Goal: Task Accomplishment & Management: Use online tool/utility

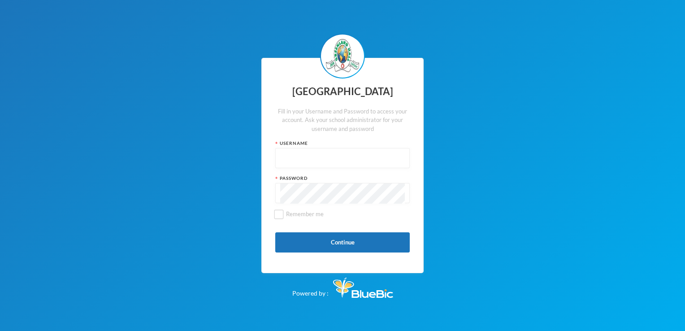
click at [314, 159] on input "text" at bounding box center [342, 158] width 125 height 20
click at [338, 153] on input "text" at bounding box center [342, 158] width 125 height 20
click at [305, 151] on input "text" at bounding box center [342, 158] width 125 height 20
paste input "p-j21-81"
type input "p-j21-81"
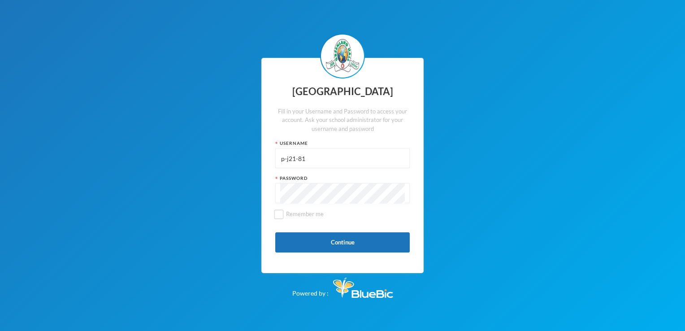
click at [338, 226] on div "Greenland Hall Fill in your Username and Password to access your account. Ask y…" at bounding box center [342, 165] width 162 height 215
click at [282, 214] on input "Remember me" at bounding box center [278, 213] width 9 height 9
checkbox input "true"
click at [327, 246] on button "Continue" at bounding box center [342, 242] width 135 height 20
click at [332, 249] on button "Continue" at bounding box center [342, 242] width 135 height 20
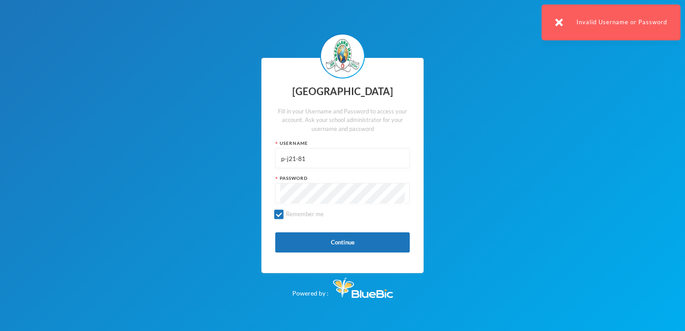
click at [350, 196] on div "Greenland Hall Fill in your Username and Password to access your account. Ask y…" at bounding box center [342, 165] width 162 height 215
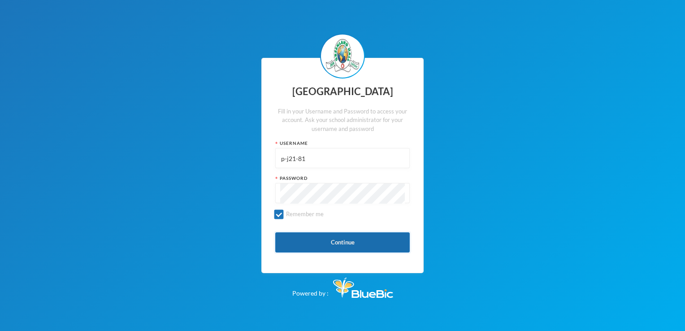
click at [357, 247] on button "Continue" at bounding box center [342, 242] width 135 height 20
click at [326, 159] on input "text" at bounding box center [342, 158] width 125 height 20
type input "p"
paste input "p-j21-81"
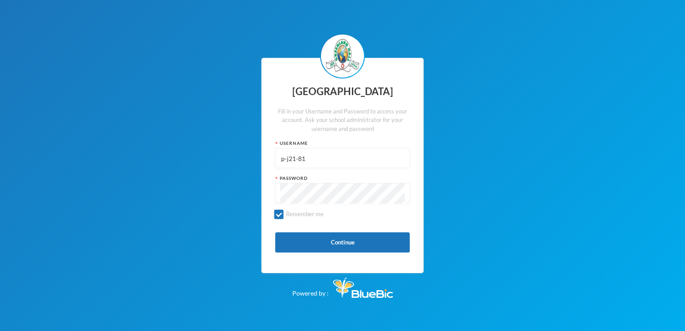
type input "p-j21-81"
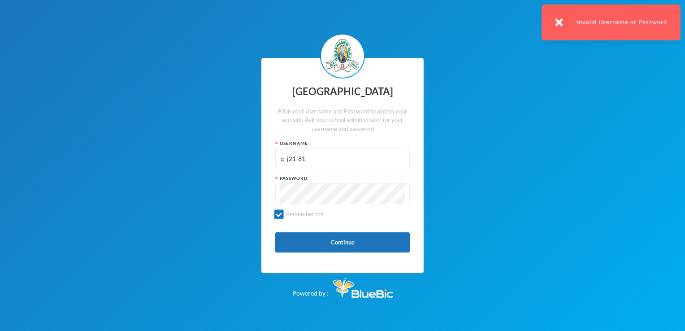
click at [282, 216] on input "Remember me" at bounding box center [278, 213] width 9 height 9
checkbox input "false"
